Goal: Transaction & Acquisition: Purchase product/service

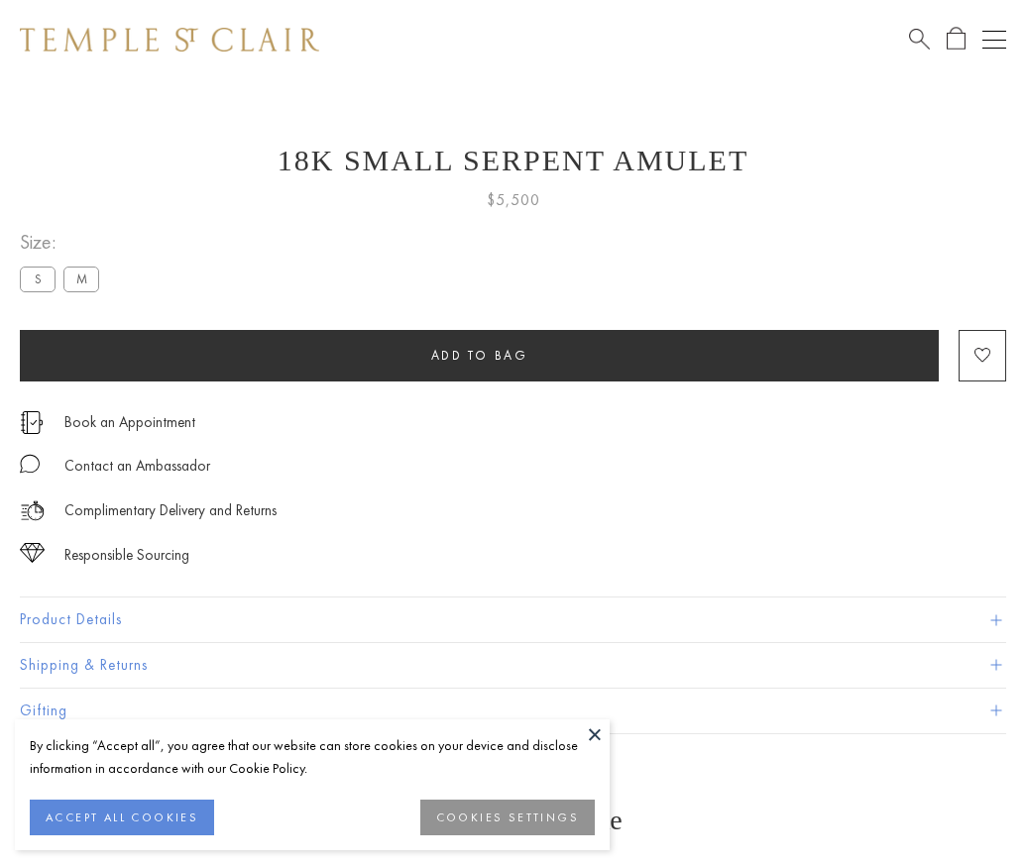
click at [479, 355] on span "Add to bag" at bounding box center [479, 355] width 97 height 17
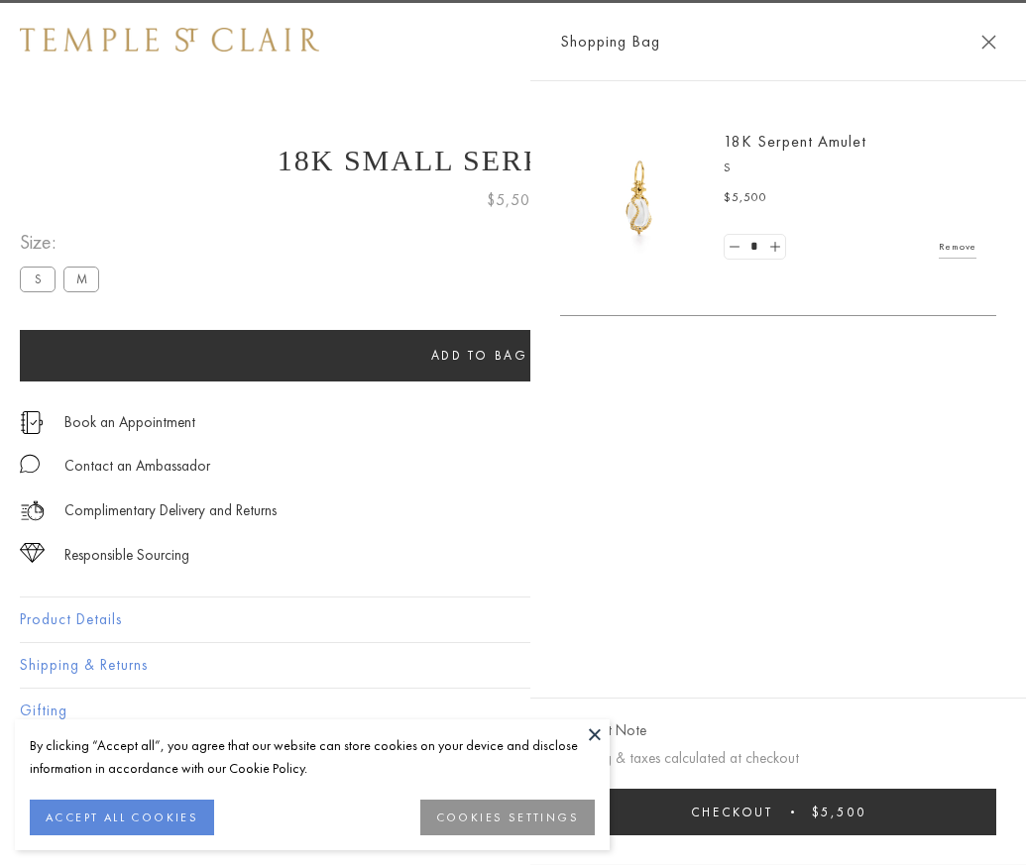
click at [962, 826] on button "Checkout $5,500" at bounding box center [778, 812] width 436 height 47
